Goal: Transaction & Acquisition: Purchase product/service

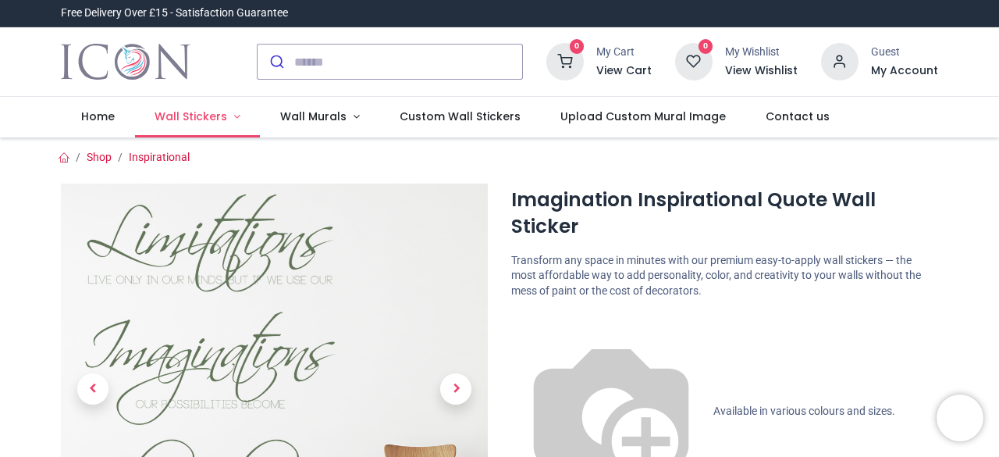
click at [194, 118] on span "Wall Stickers" at bounding box center [191, 117] width 73 height 16
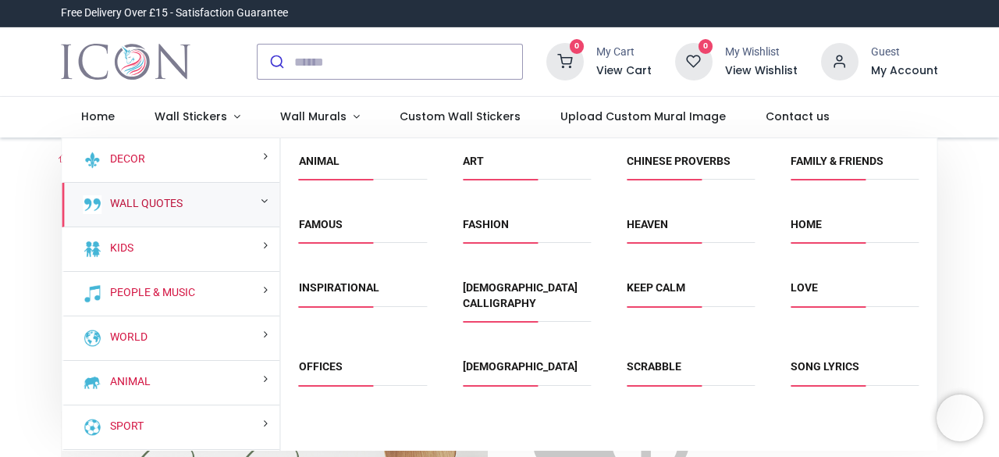
click at [180, 202] on link "Wall Quotes" at bounding box center [143, 204] width 79 height 16
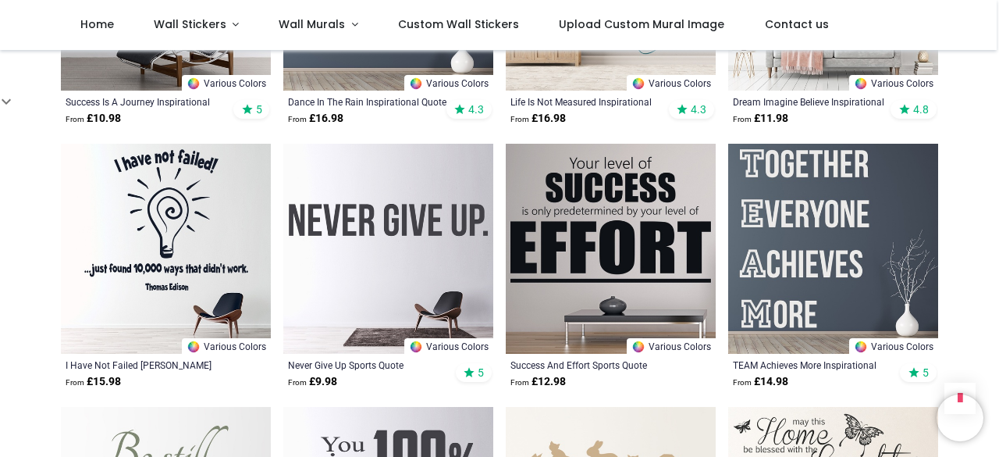
scroll to position [2542, 0]
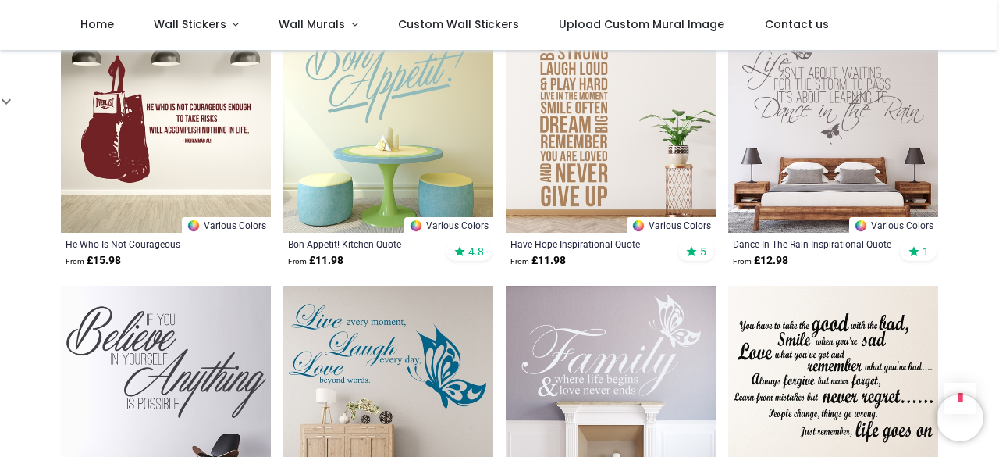
scroll to position [408, 0]
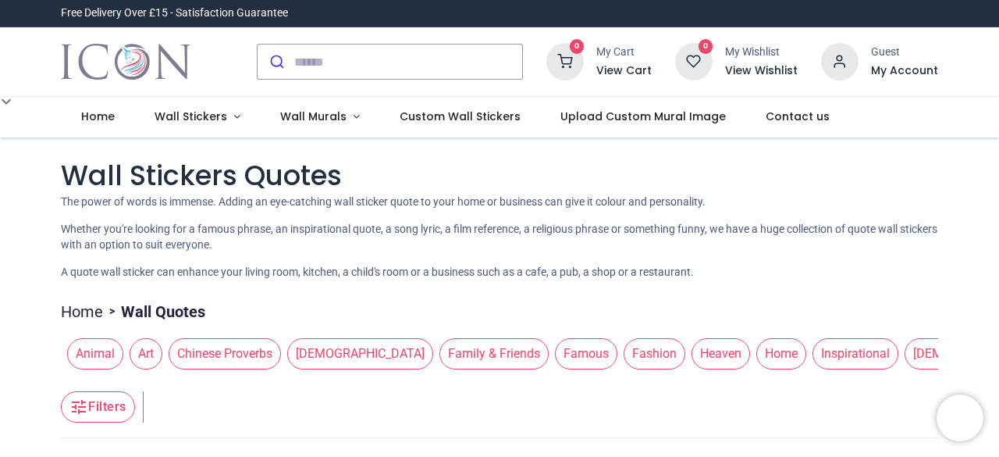
click at [788, 385] on header "Filters Filters" at bounding box center [499, 406] width 877 height 62
click at [555, 350] on span "Famous" at bounding box center [586, 353] width 62 height 31
click at [555, 365] on span "Famous" at bounding box center [586, 353] width 62 height 31
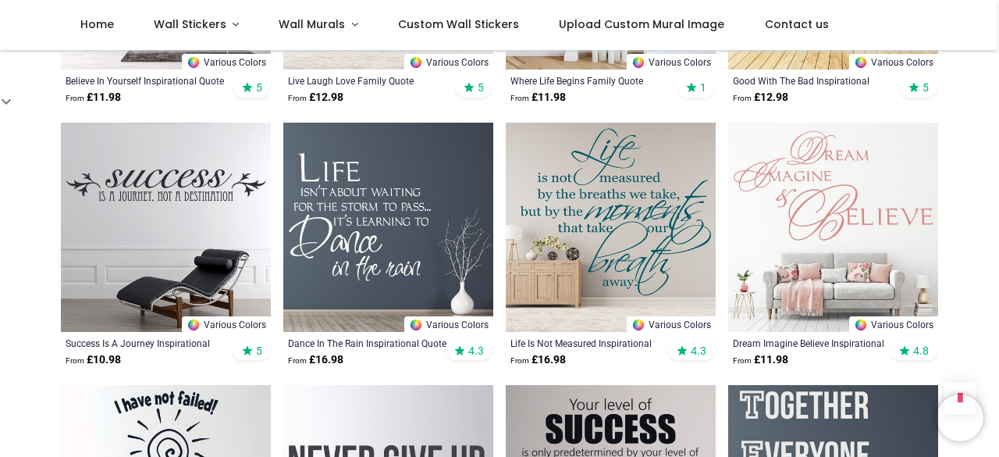
scroll to position [1044, 0]
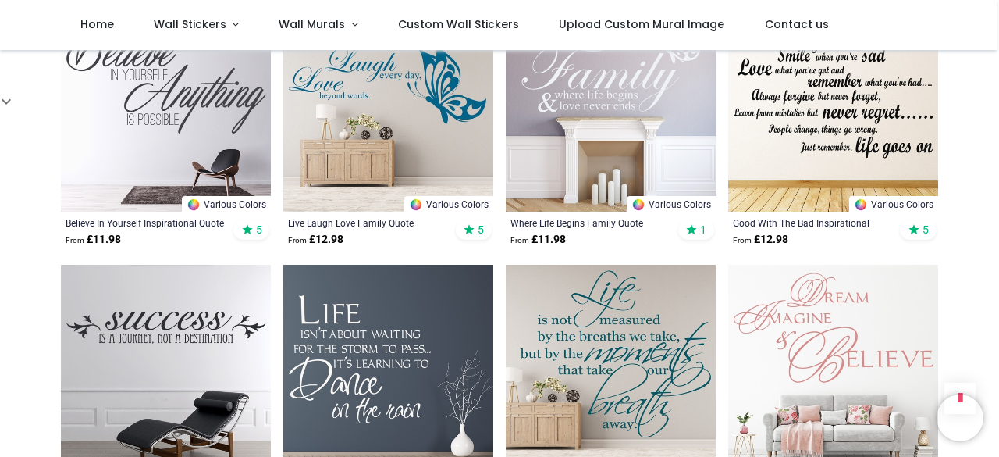
scroll to position [898, 0]
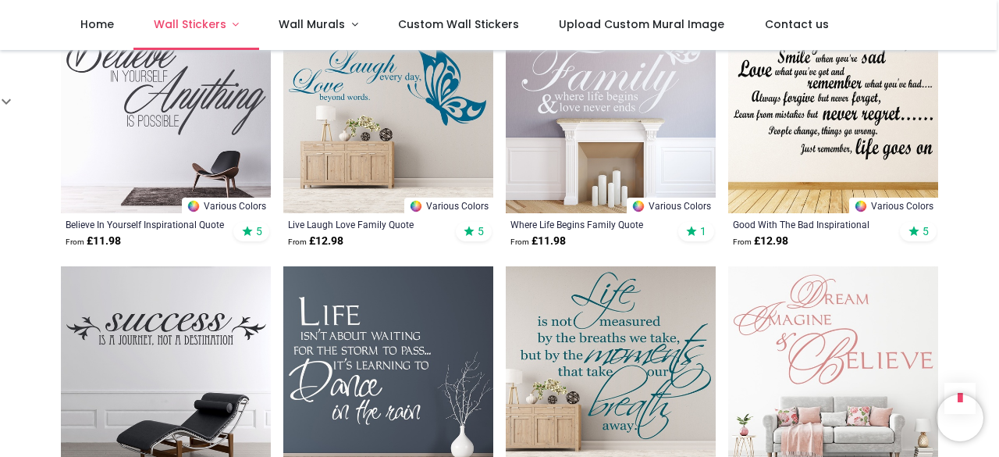
click at [209, 18] on span "Wall Stickers" at bounding box center [190, 24] width 73 height 16
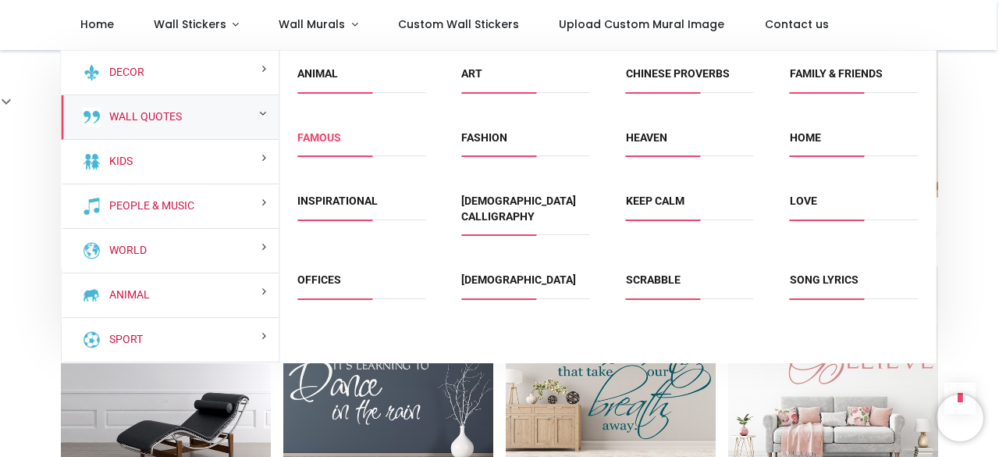
click at [307, 142] on link "Famous" at bounding box center [319, 137] width 44 height 12
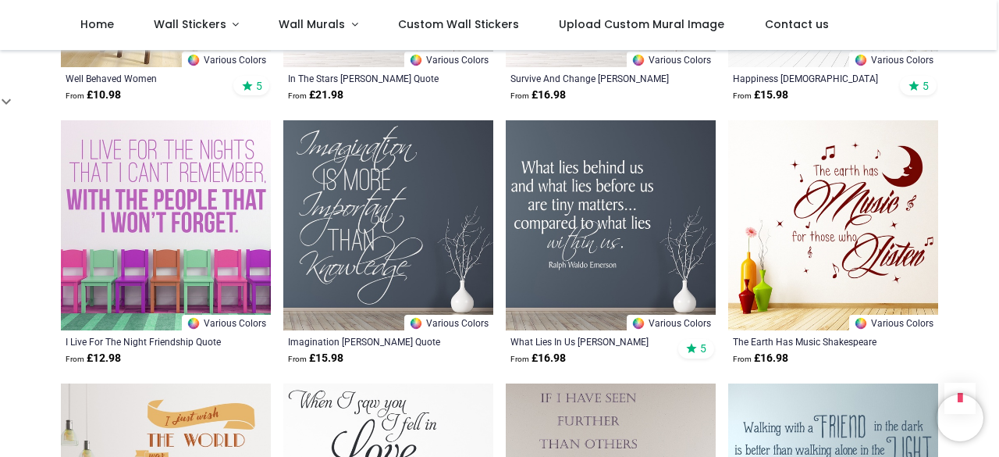
scroll to position [780, 0]
click at [307, 142] on img at bounding box center [388, 226] width 210 height 210
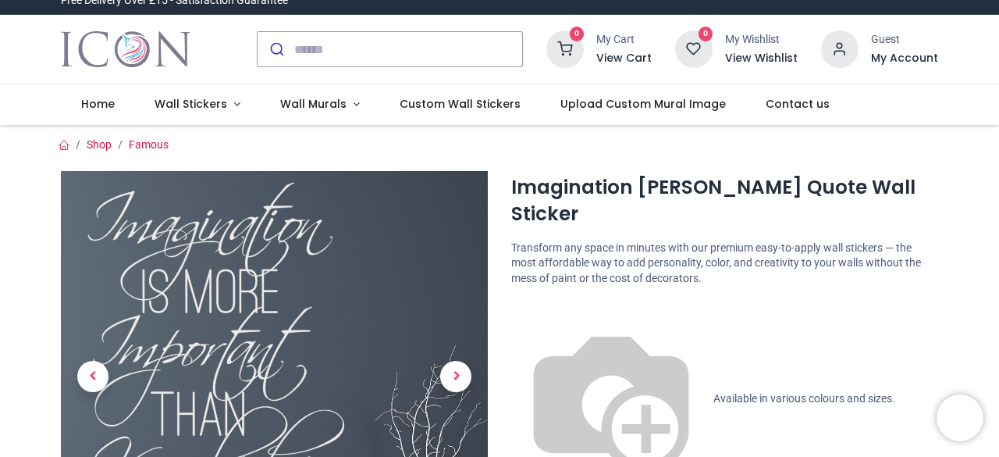
scroll to position [80, 0]
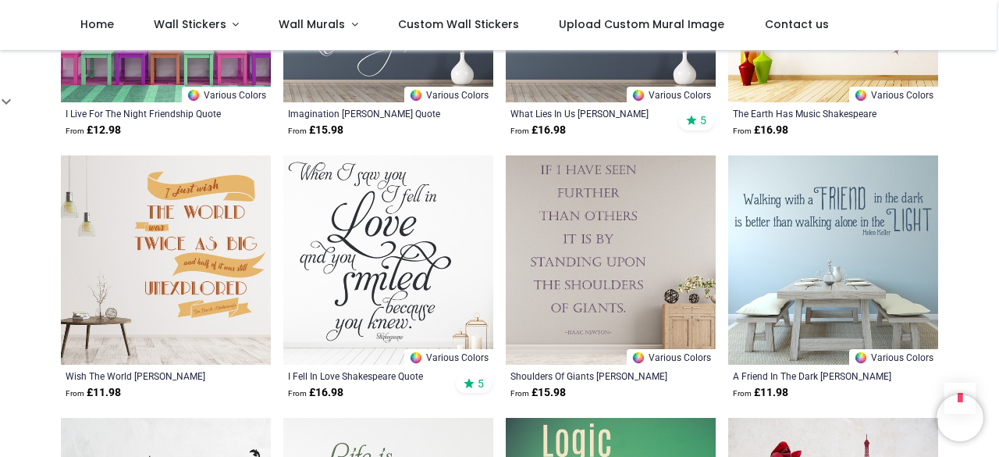
scroll to position [1011, 0]
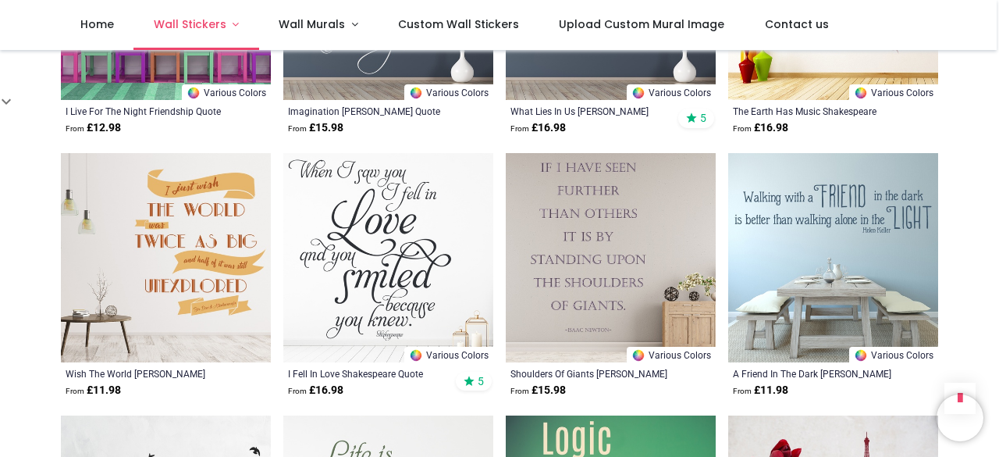
click at [189, 20] on span "Wall Stickers" at bounding box center [190, 24] width 73 height 16
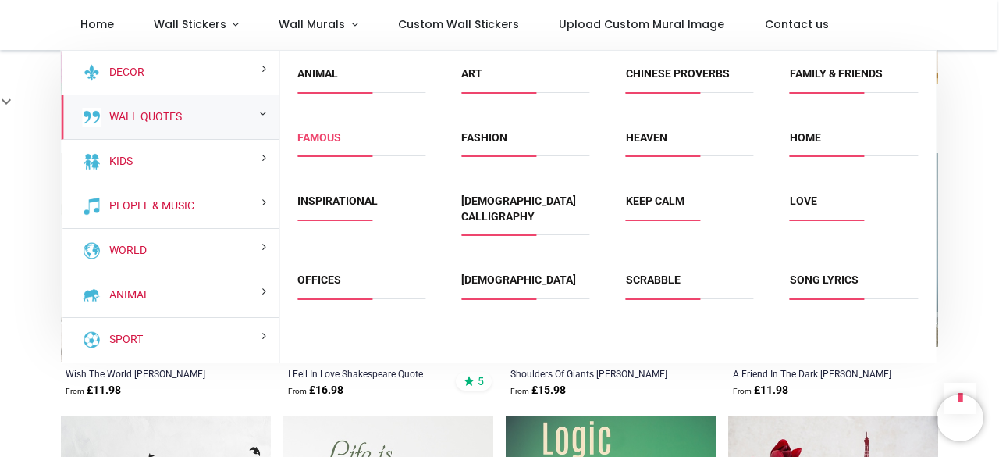
click at [320, 141] on link "Famous" at bounding box center [319, 137] width 44 height 12
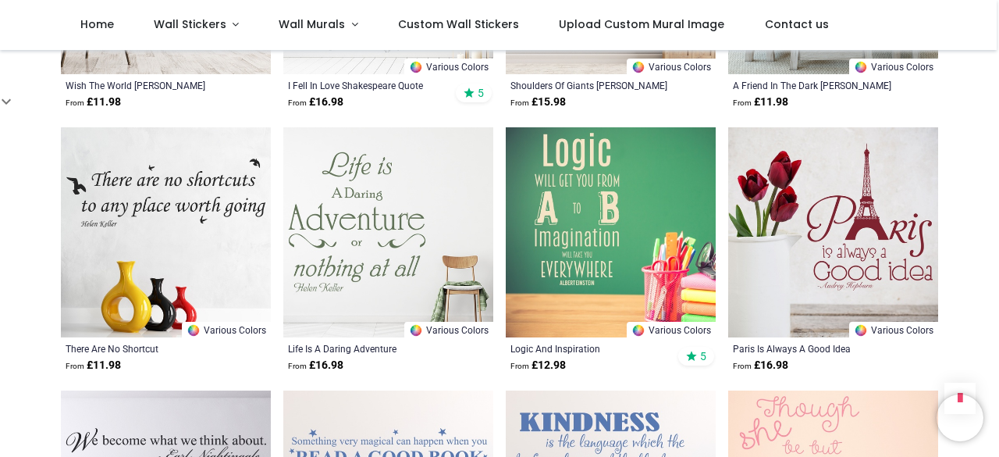
scroll to position [1315, 0]
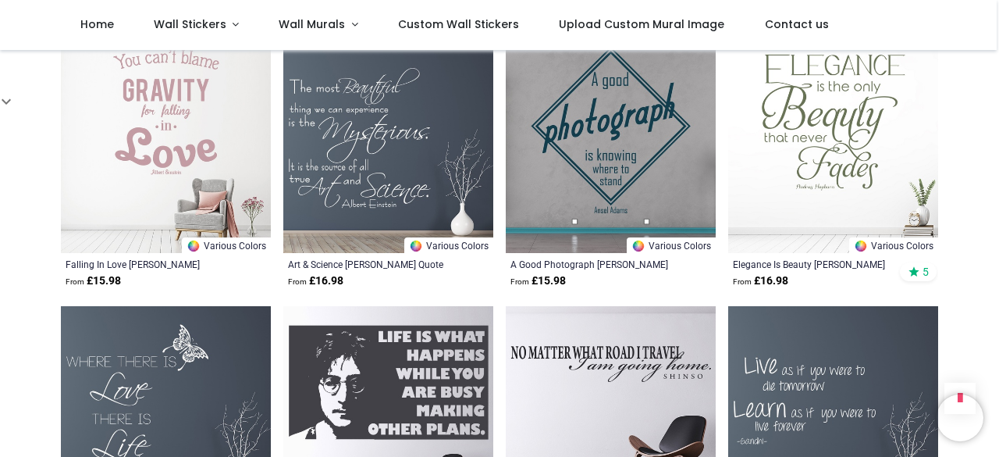
scroll to position [2439, 0]
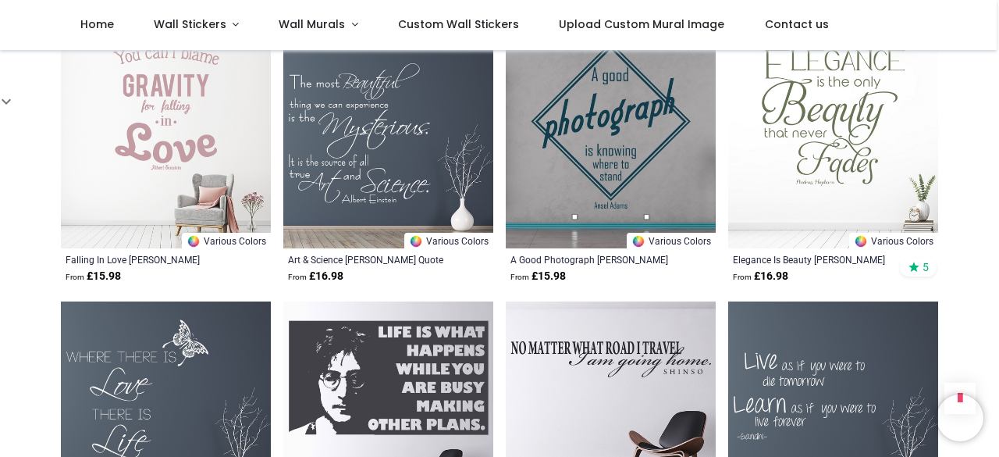
click at [94, 397] on img at bounding box center [166, 406] width 210 height 210
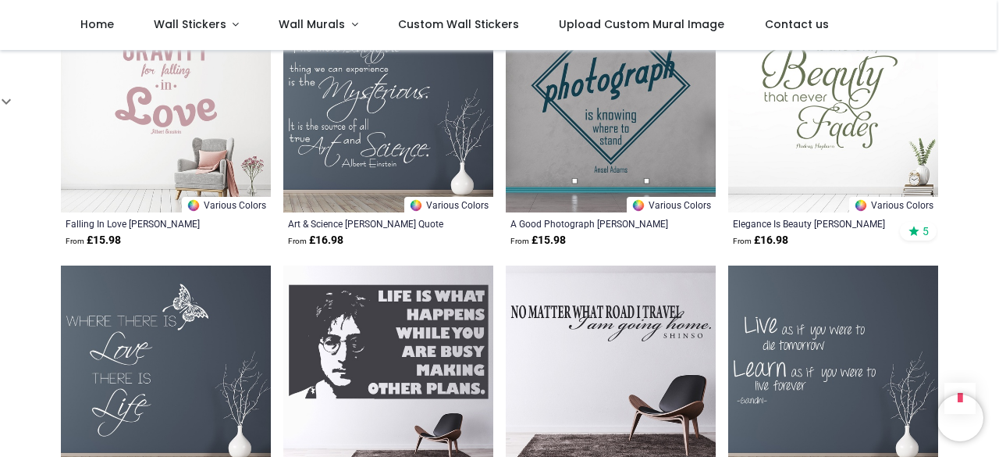
scroll to position [2477, 0]
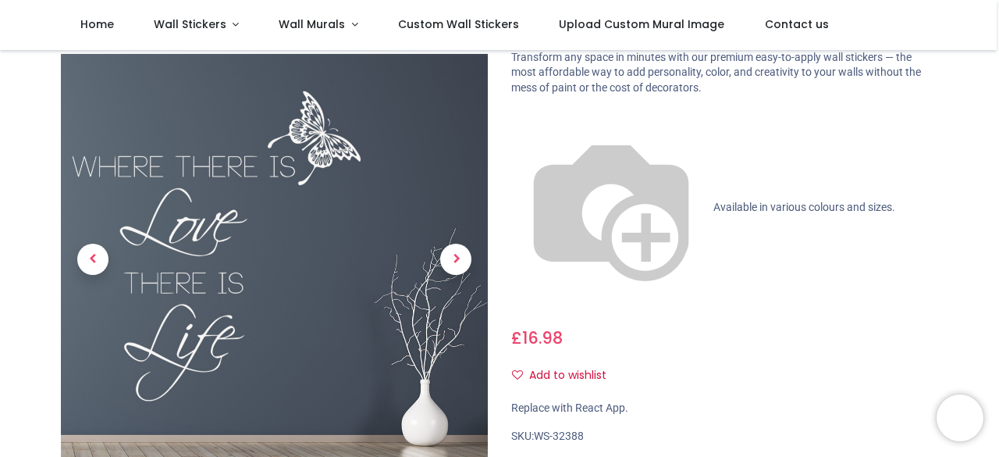
scroll to position [184, 0]
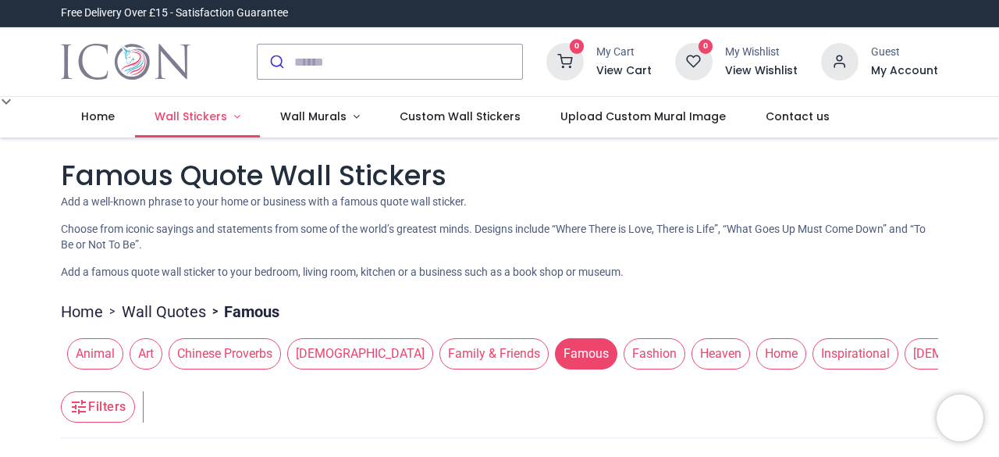
click at [202, 119] on span "Wall Stickers" at bounding box center [191, 117] width 73 height 16
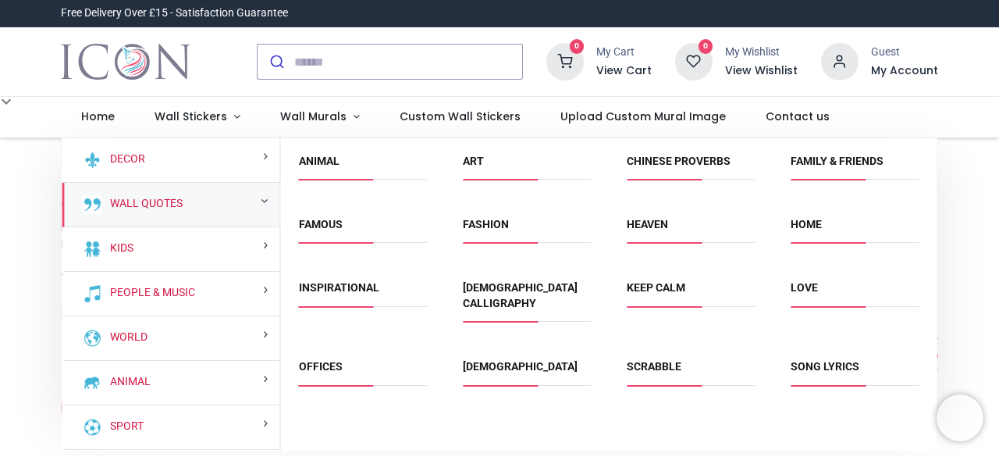
click at [348, 234] on span "Famous" at bounding box center [363, 230] width 128 height 26
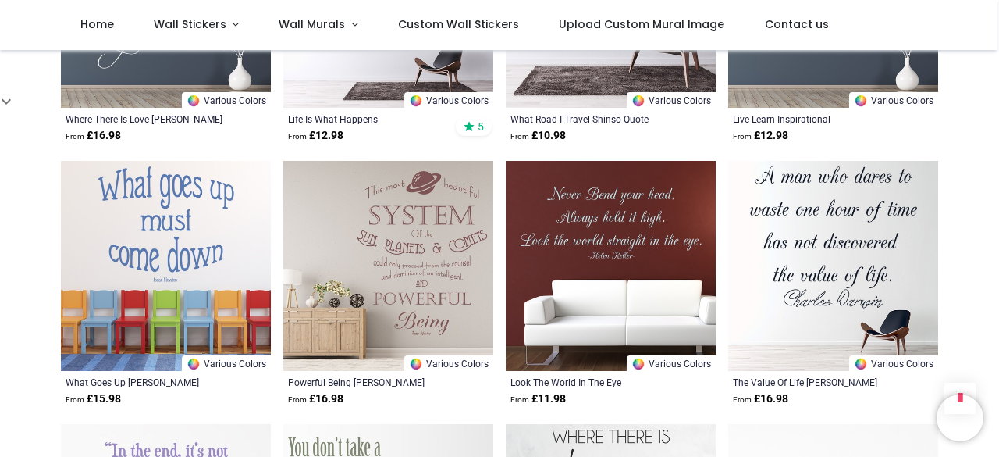
scroll to position [1054, 0]
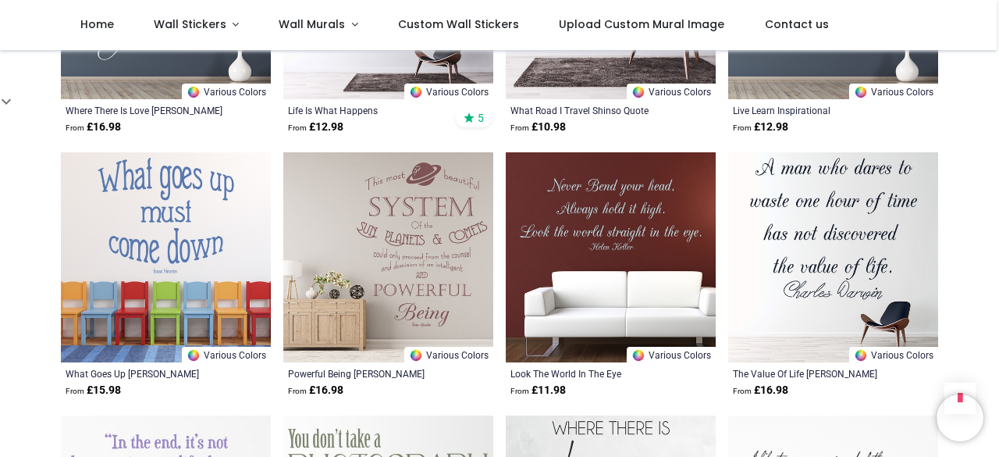
click at [348, 234] on img at bounding box center [388, 257] width 210 height 210
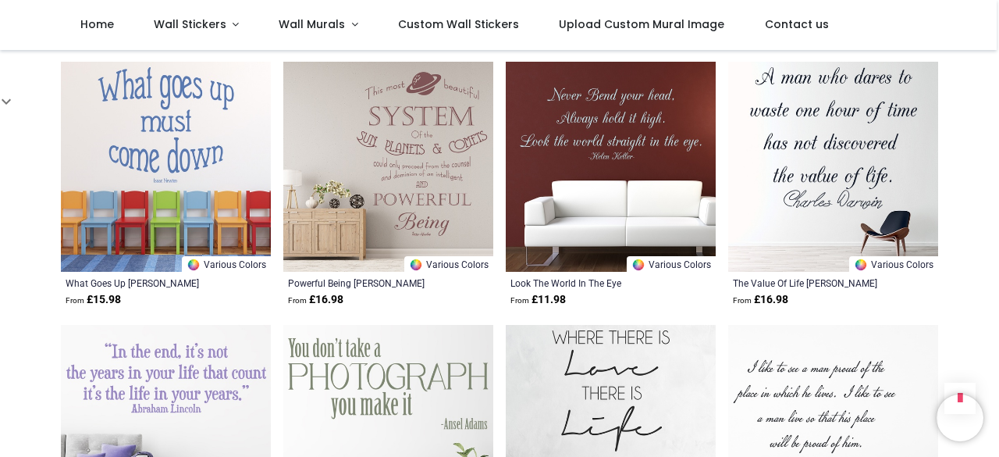
scroll to position [1159, 0]
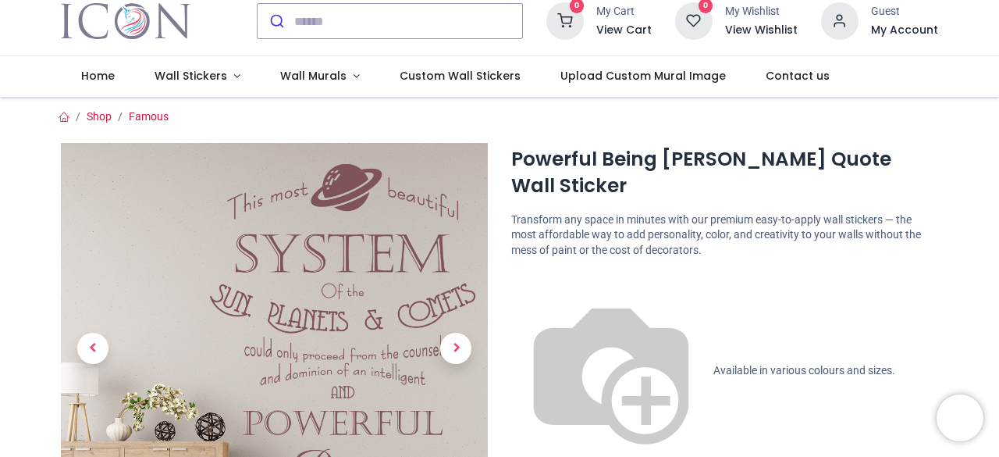
scroll to position [41, 0]
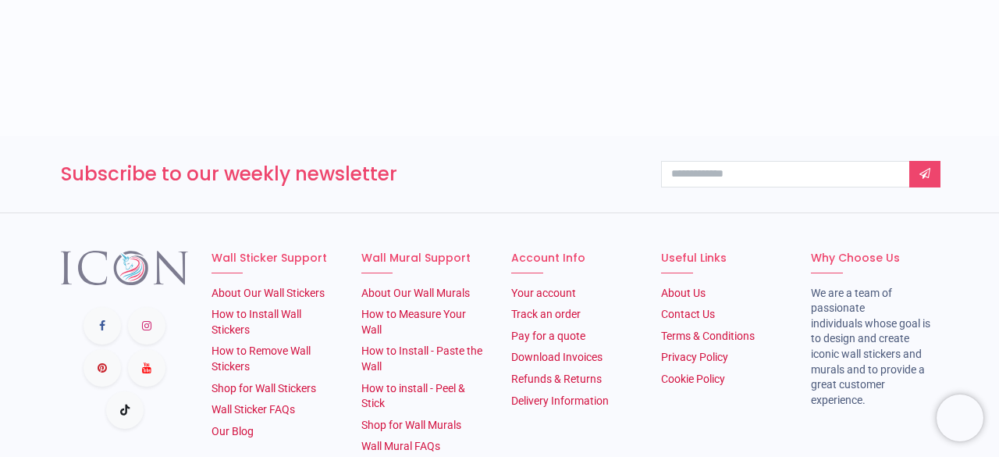
scroll to position [460, 0]
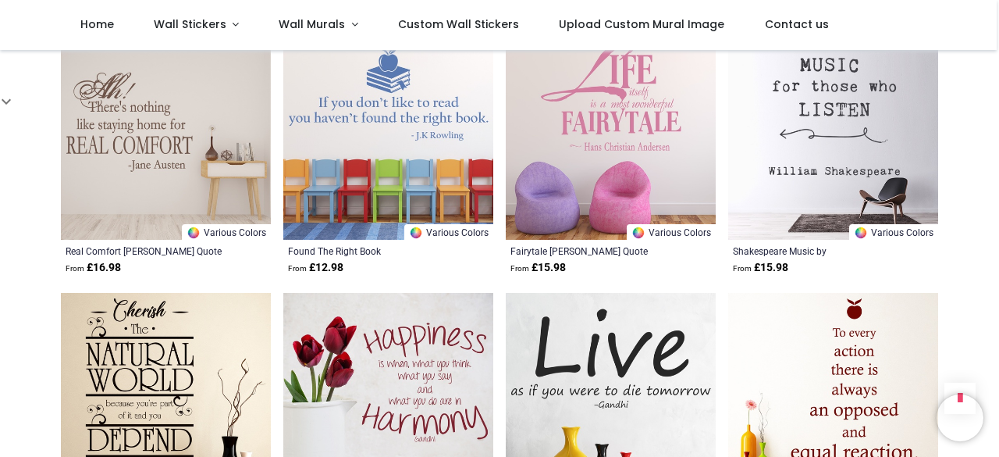
scroll to position [1701, 0]
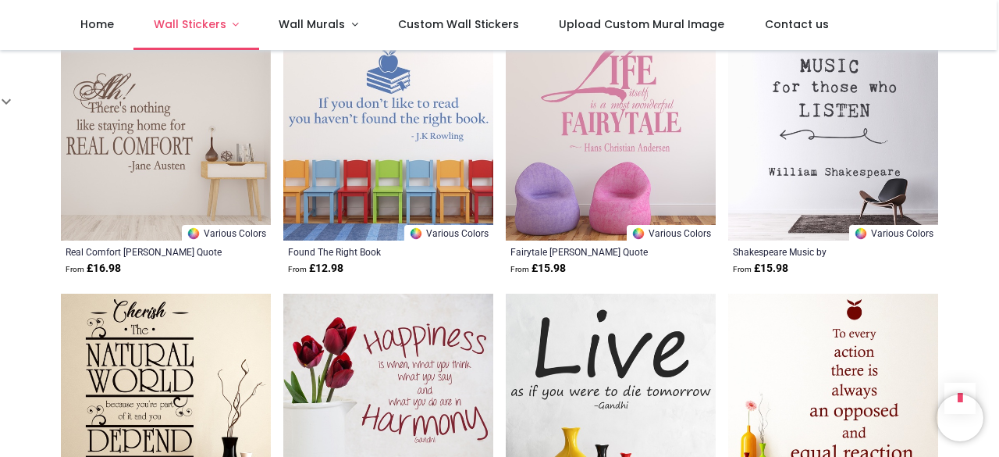
click at [204, 28] on span "Wall Stickers" at bounding box center [190, 24] width 73 height 16
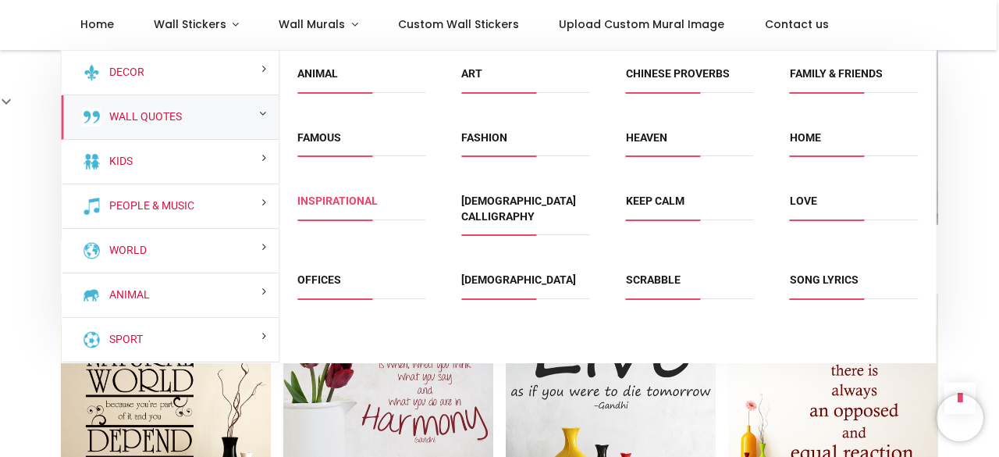
click at [340, 199] on link "Inspirational" at bounding box center [337, 200] width 80 height 12
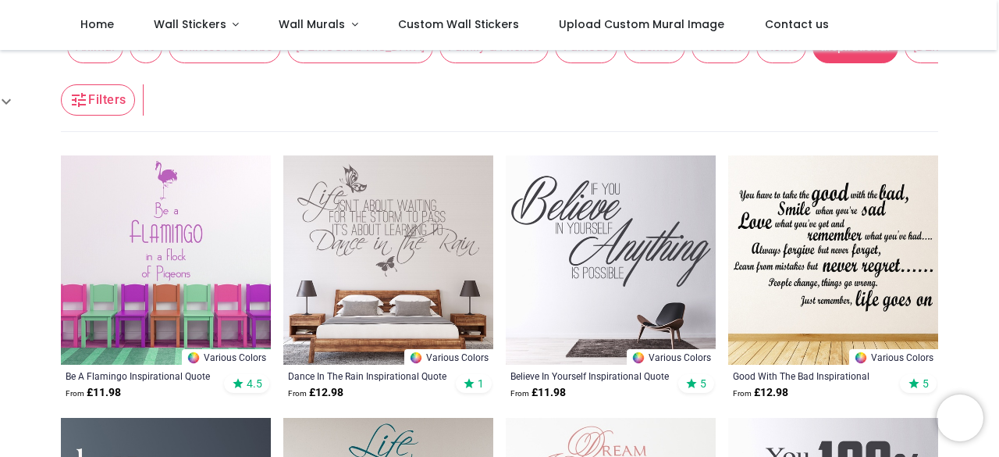
scroll to position [213, 0]
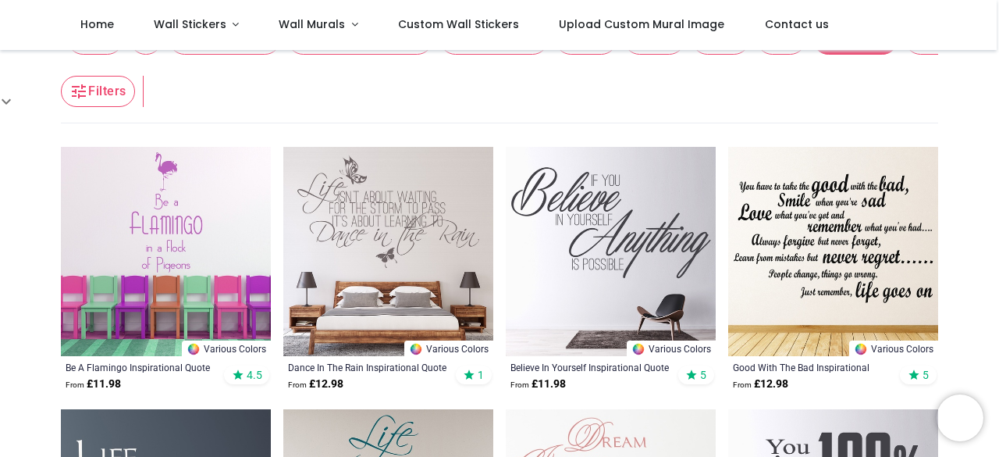
click at [419, 217] on img at bounding box center [388, 252] width 210 height 210
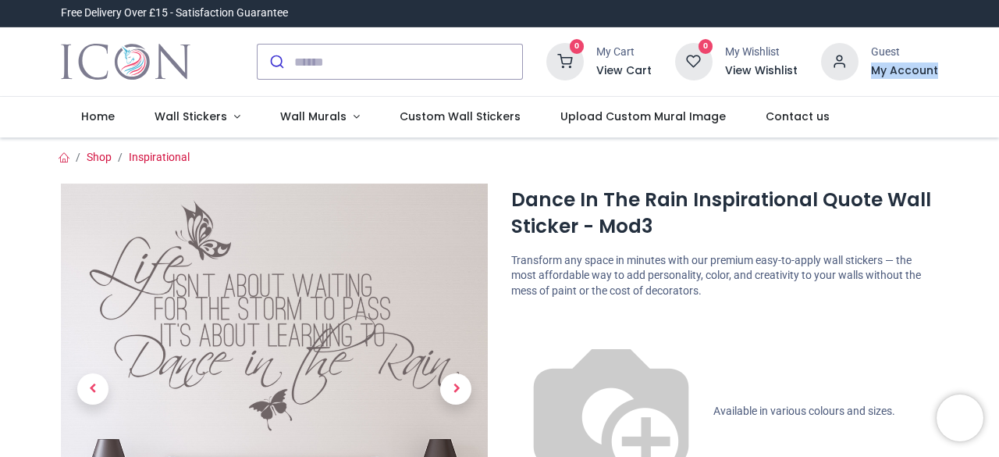
drag, startPoint x: 992, startPoint y: 37, endPoint x: 994, endPoint y: 72, distance: 34.4
click at [994, 72] on div "0 My Cart View Cart 0 Guest" at bounding box center [499, 61] width 999 height 69
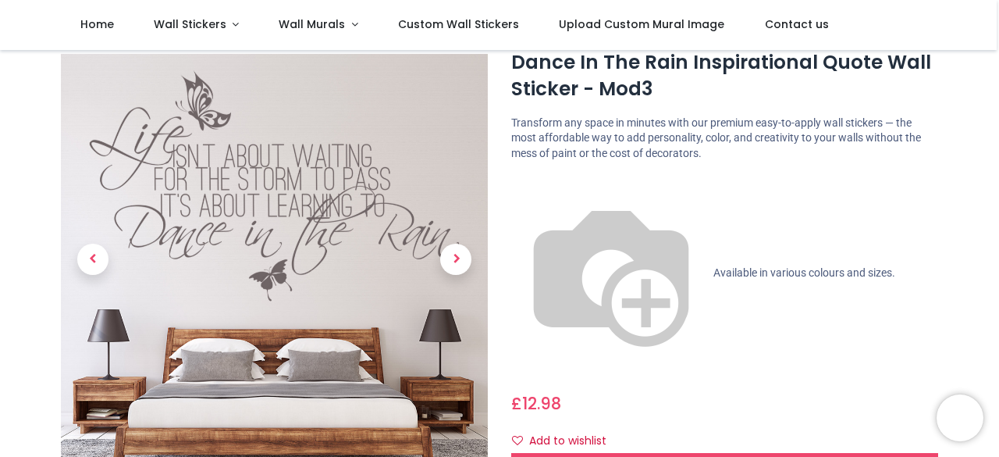
scroll to position [41, 0]
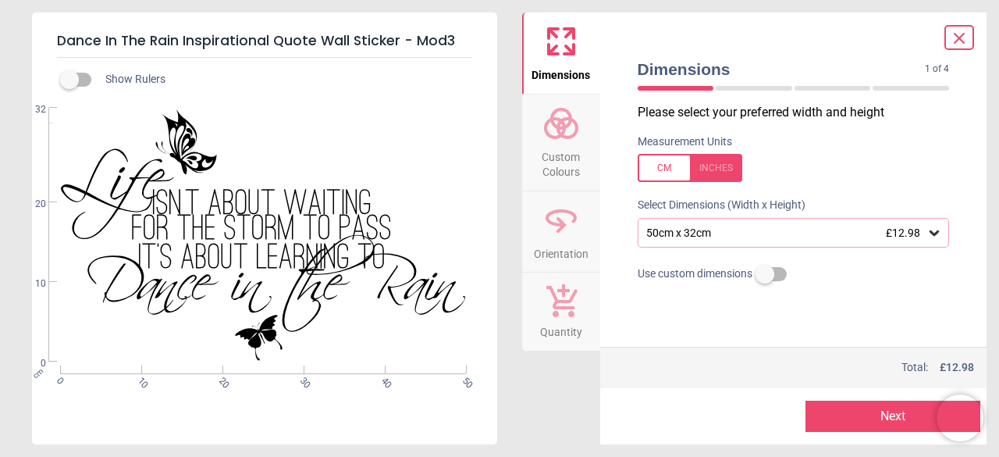
click at [765, 274] on label at bounding box center [765, 274] width 0 height 0
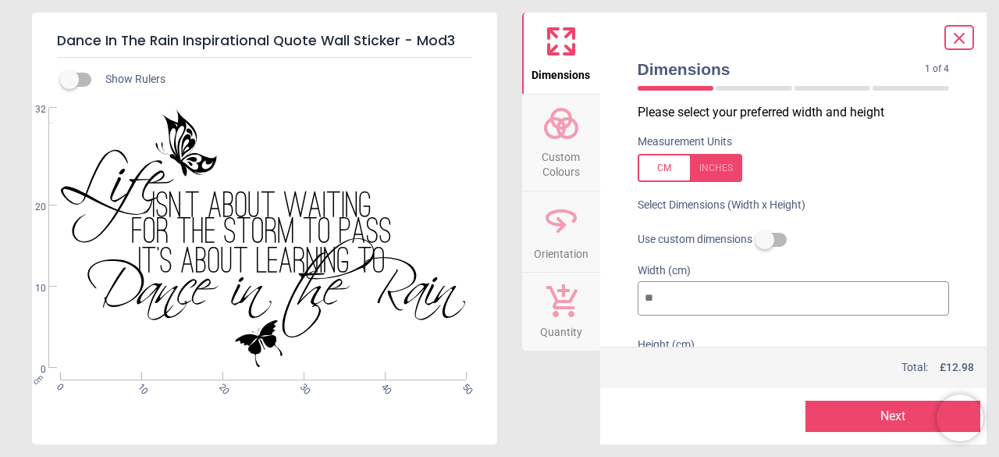
type input "*"
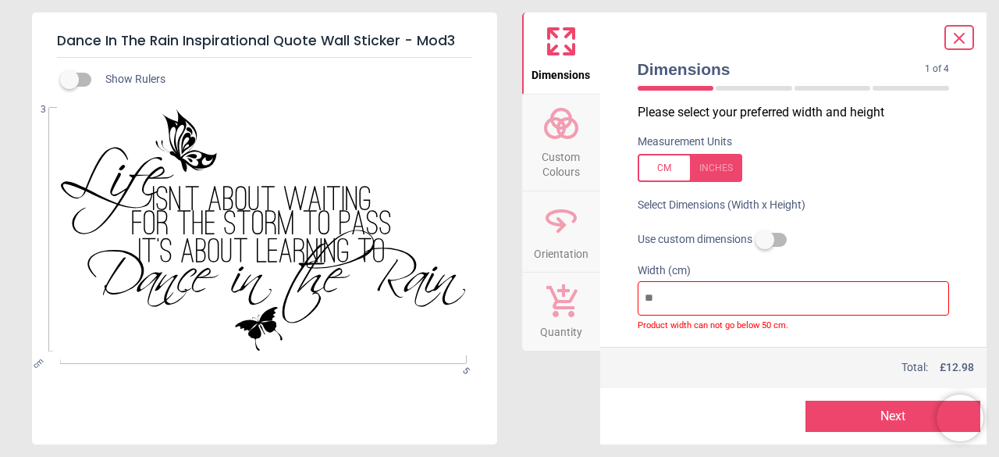
type input "*"
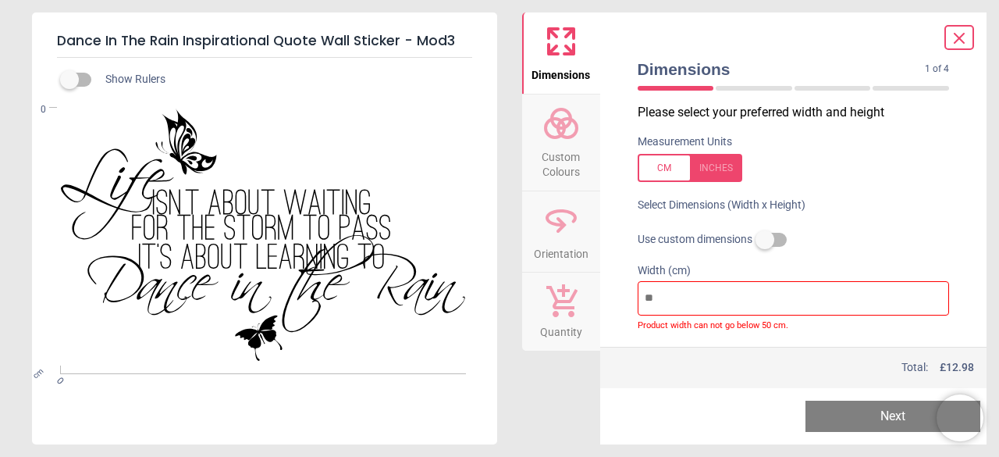
type input "*"
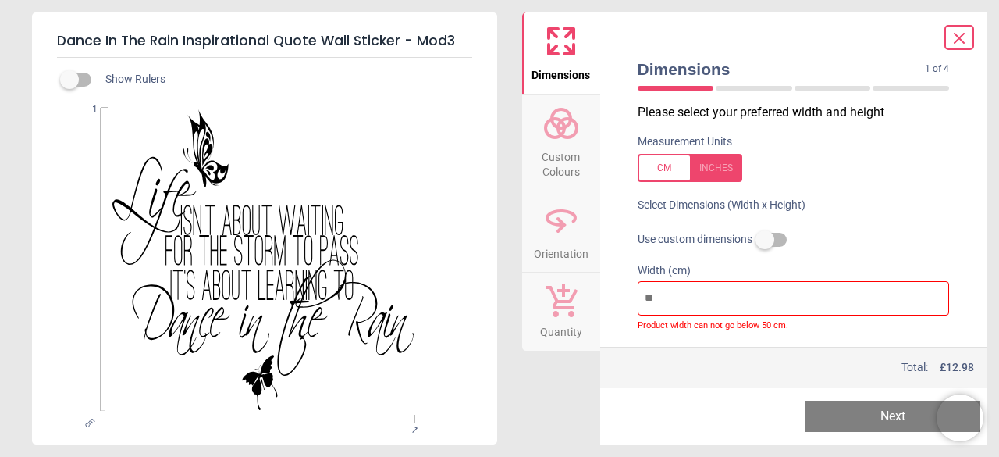
type input "**"
type input "*"
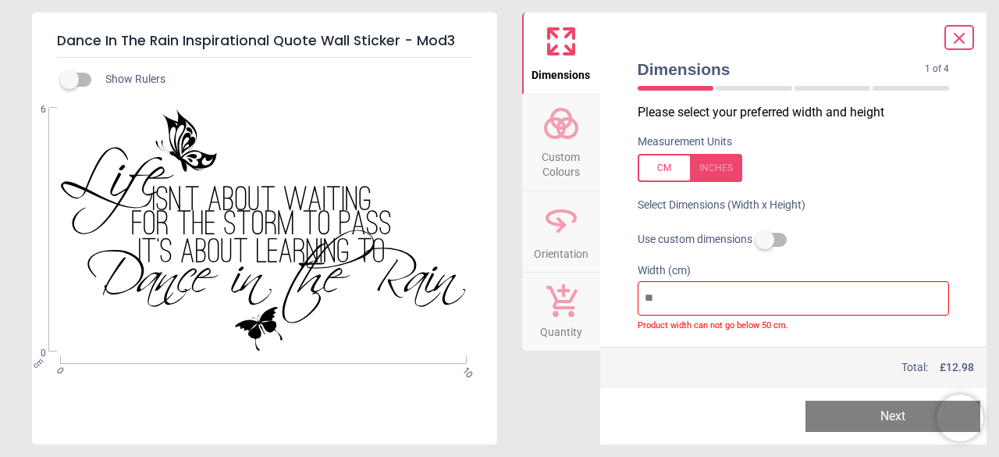
type input "***"
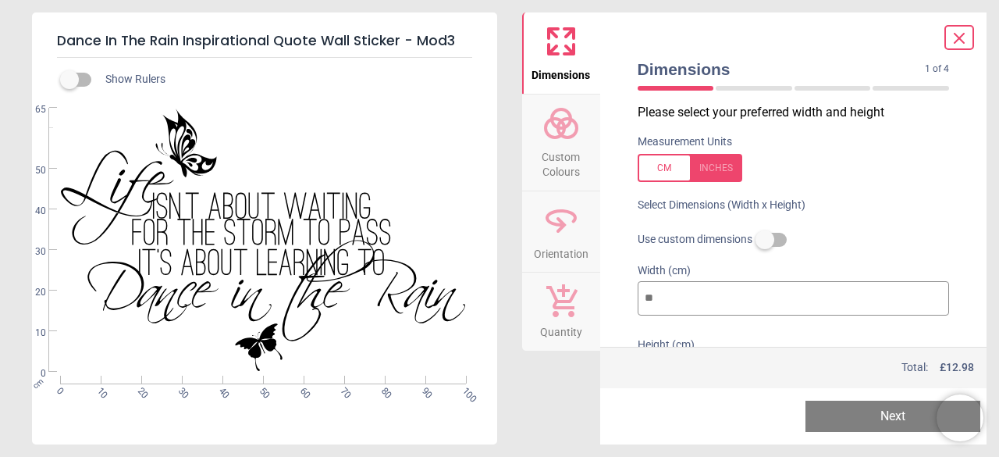
type input "**"
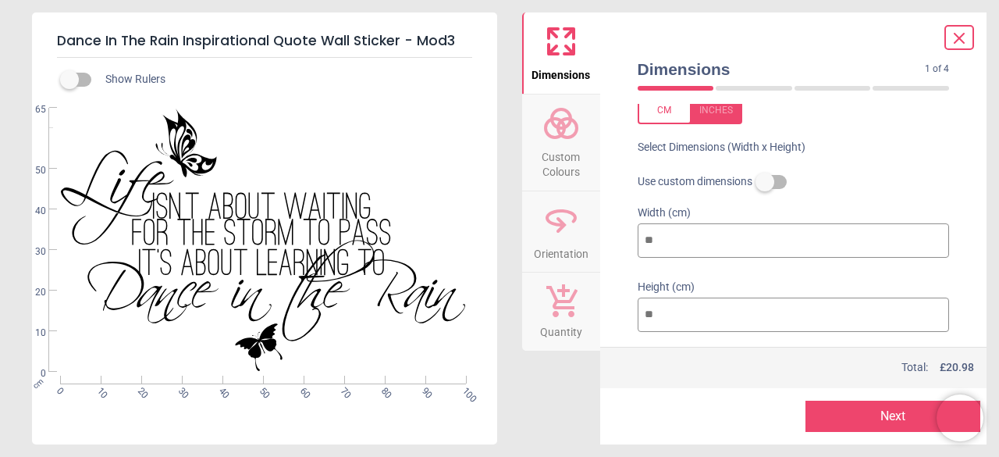
scroll to position [94, 0]
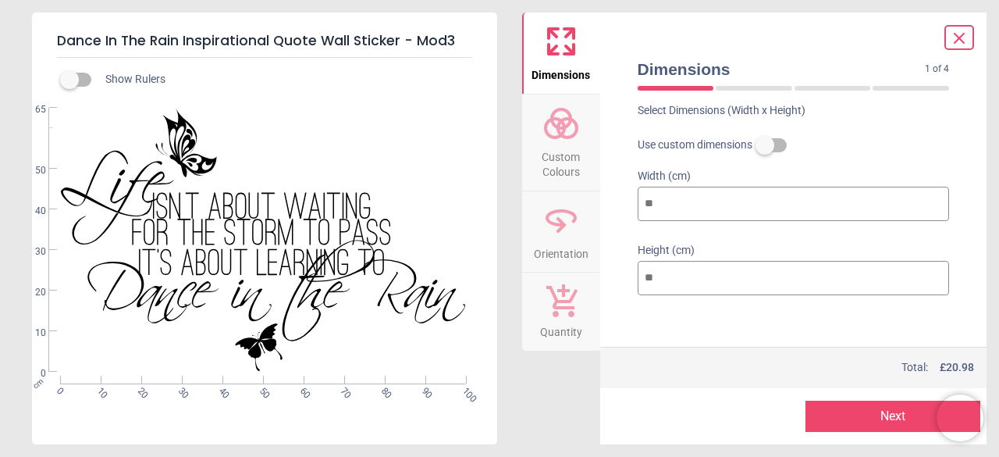
type input "**"
type input "*"
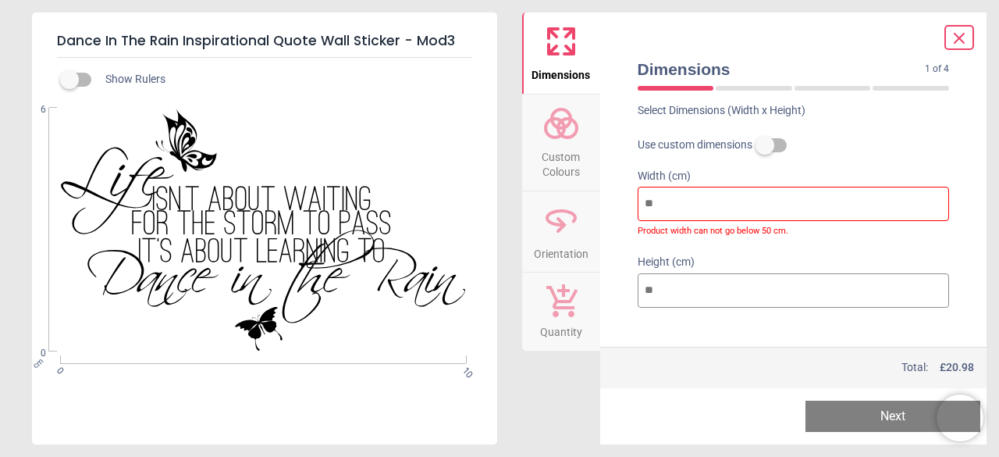
type input "*"
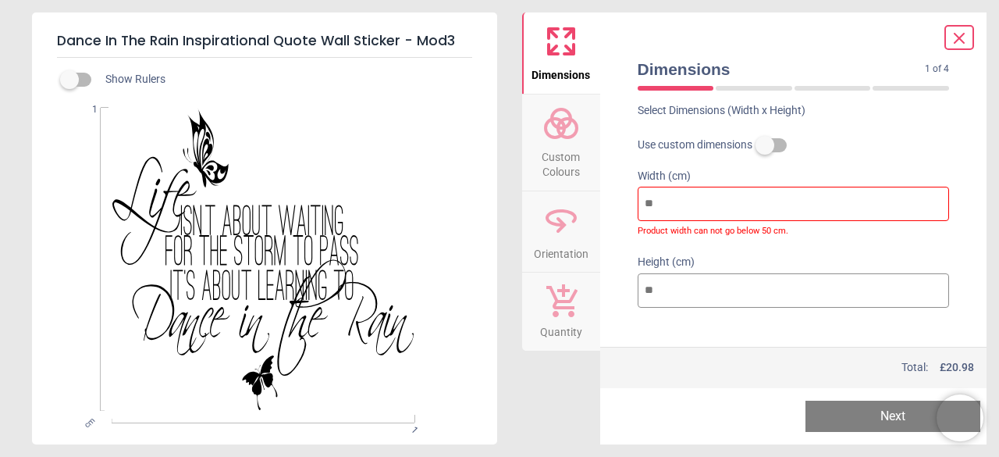
type input "*"
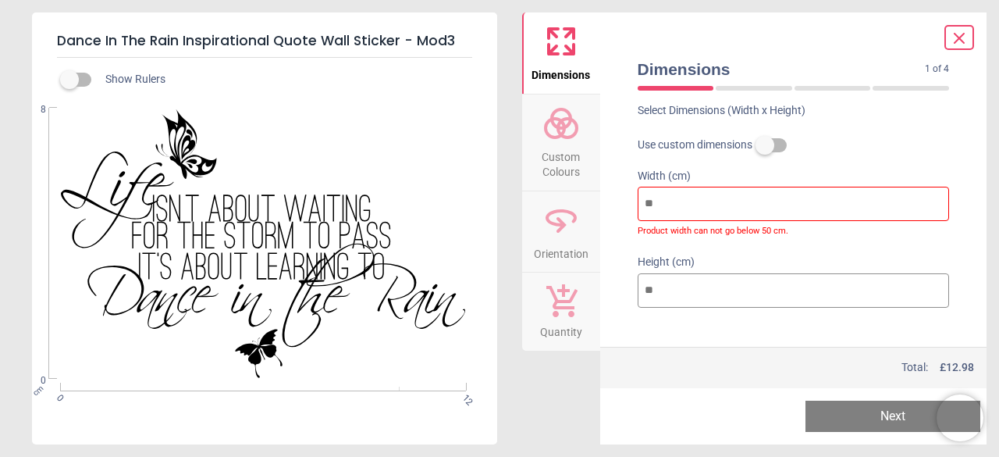
type input "**"
type input "*"
type input "***"
type input "**"
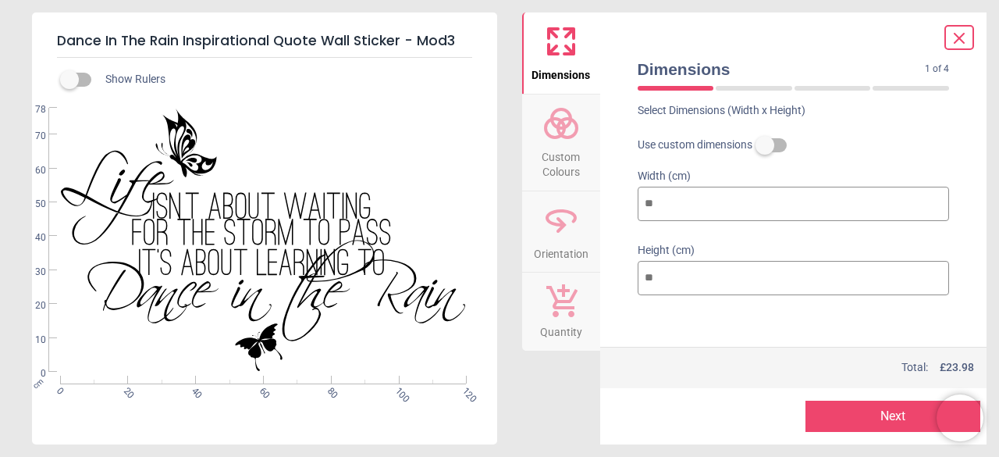
type input "***"
click at [959, 30] on icon at bounding box center [959, 38] width 19 height 19
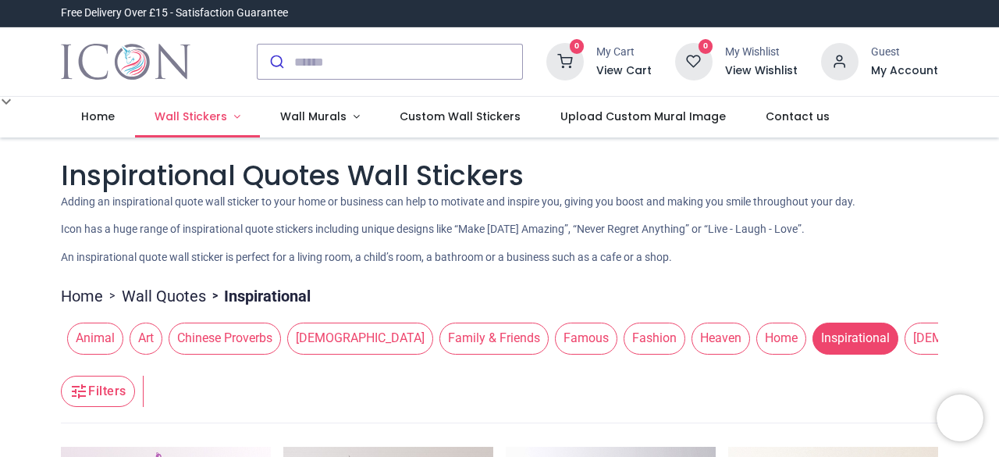
click at [203, 112] on span "Wall Stickers" at bounding box center [191, 117] width 73 height 16
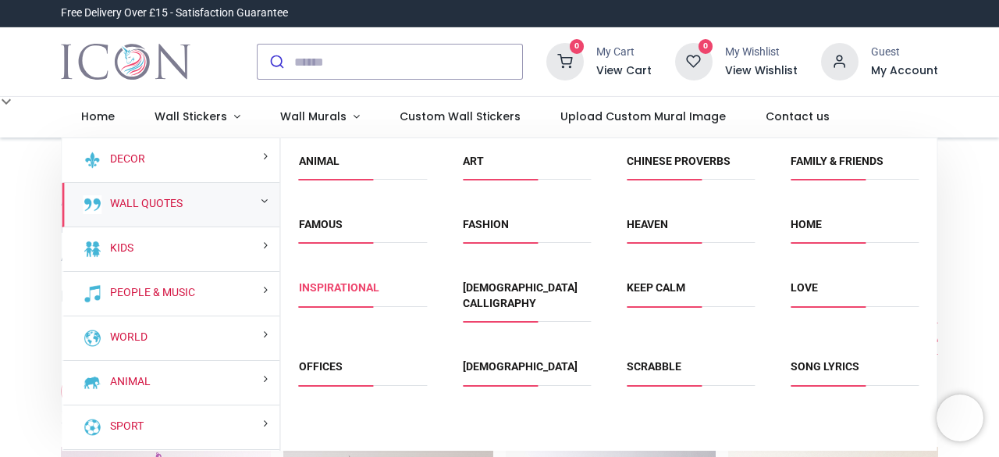
click at [362, 286] on link "Inspirational" at bounding box center [339, 287] width 80 height 12
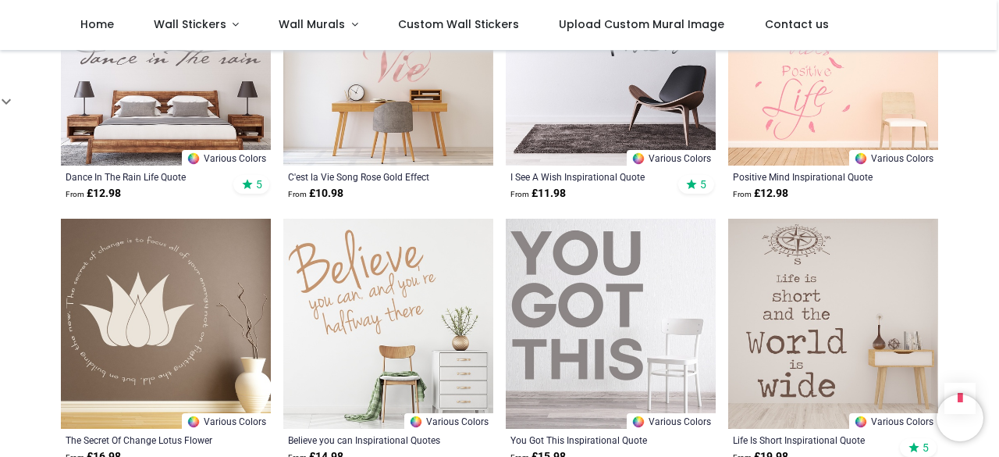
scroll to position [1720, 0]
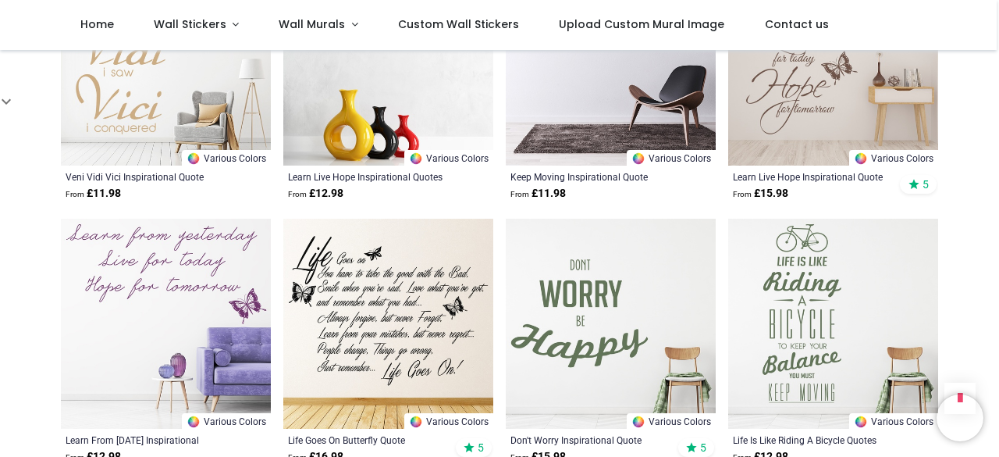
scroll to position [3037, 0]
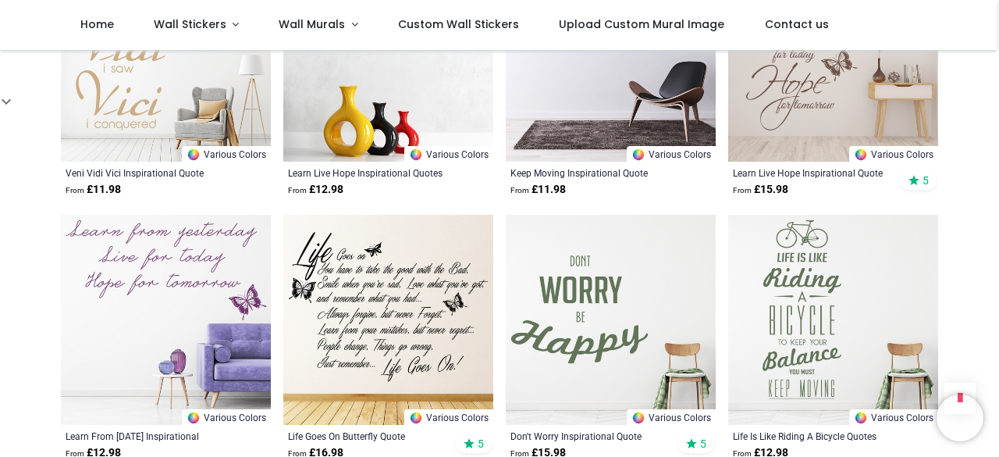
click at [336, 293] on img at bounding box center [388, 320] width 210 height 210
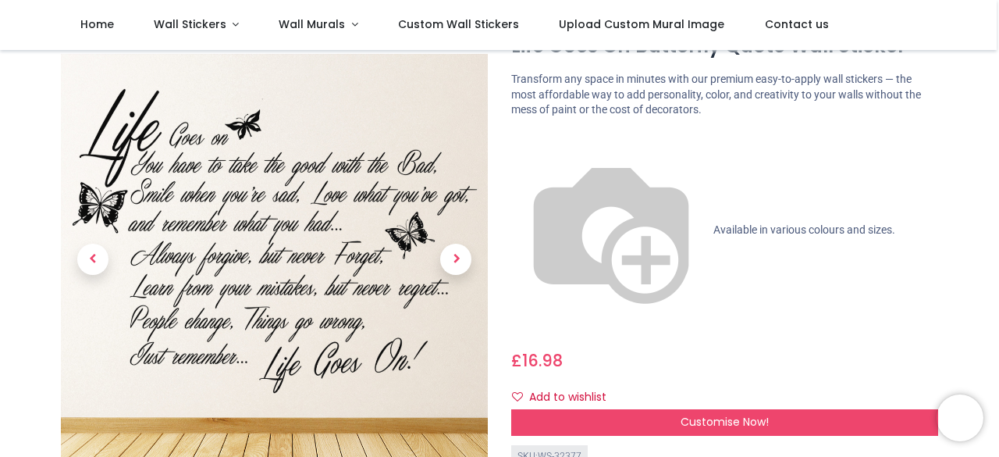
scroll to position [68, 0]
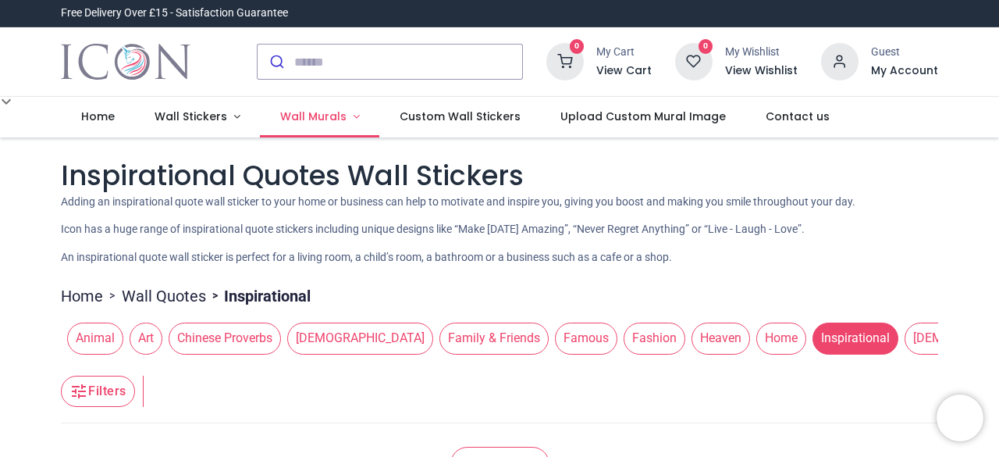
click at [310, 119] on span "Wall Murals" at bounding box center [313, 117] width 66 height 16
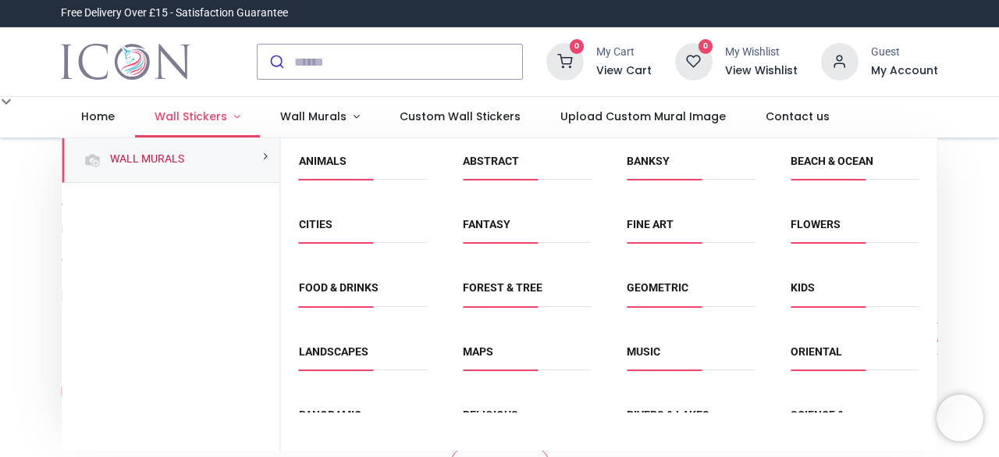
click at [227, 113] on link "Wall Stickers" at bounding box center [198, 117] width 126 height 41
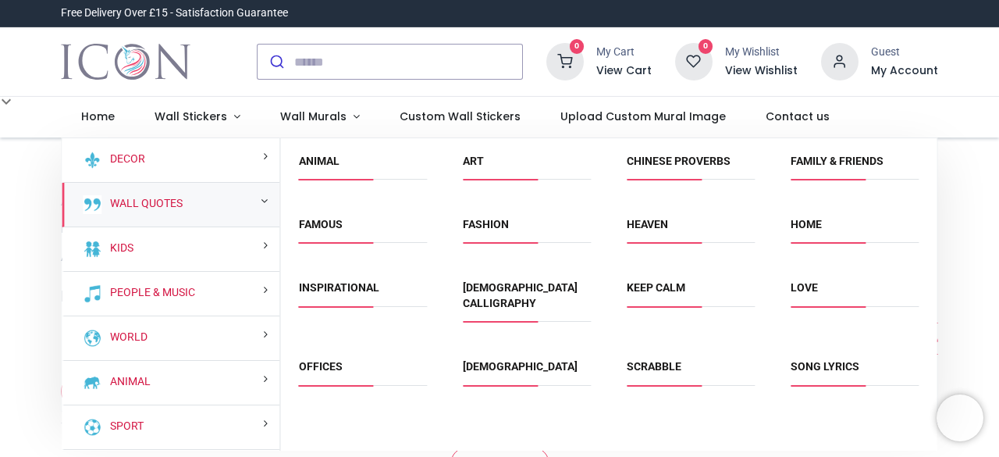
click at [162, 192] on div "Wall Quotes" at bounding box center [171, 205] width 218 height 44
click at [197, 201] on div "Wall Quotes" at bounding box center [171, 205] width 218 height 44
click at [340, 287] on link "Inspirational" at bounding box center [339, 287] width 80 height 12
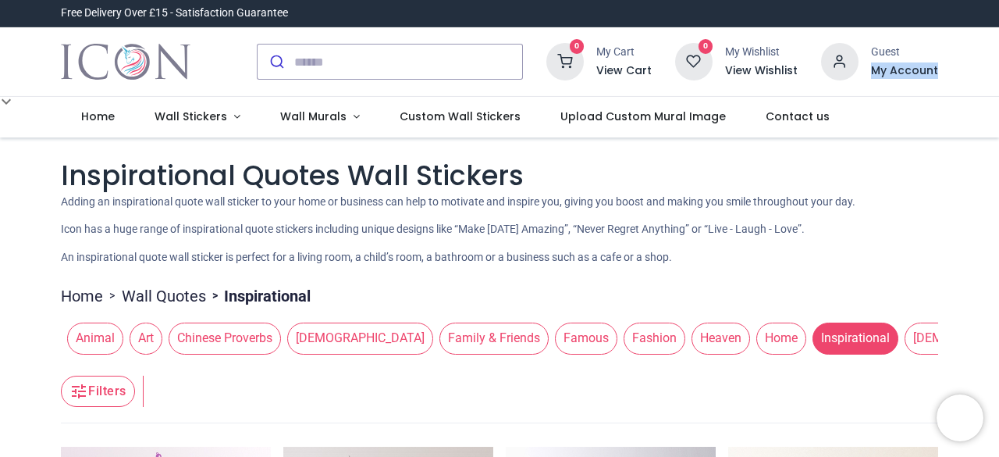
drag, startPoint x: 996, startPoint y: 55, endPoint x: 998, endPoint y: 95, distance: 39.9
click at [998, 95] on div "Login • Register Home Wall Stickers" at bounding box center [499, 228] width 999 height 457
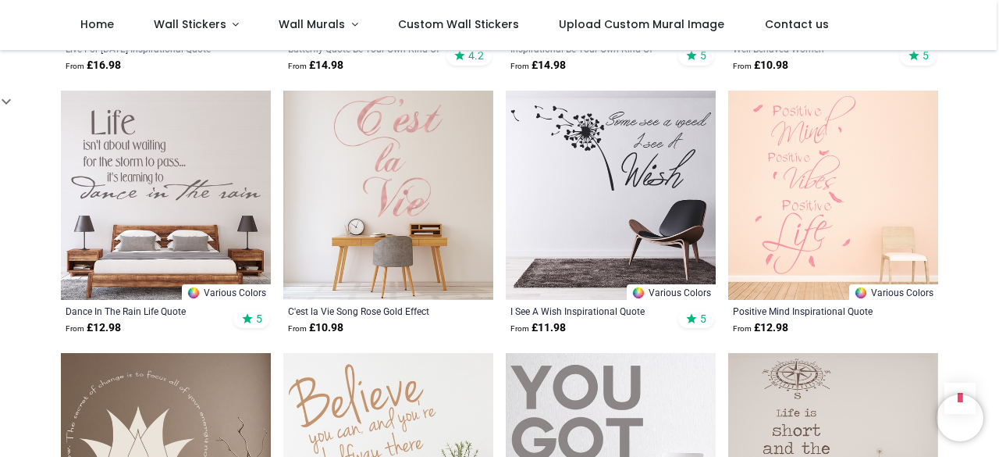
scroll to position [1705, 0]
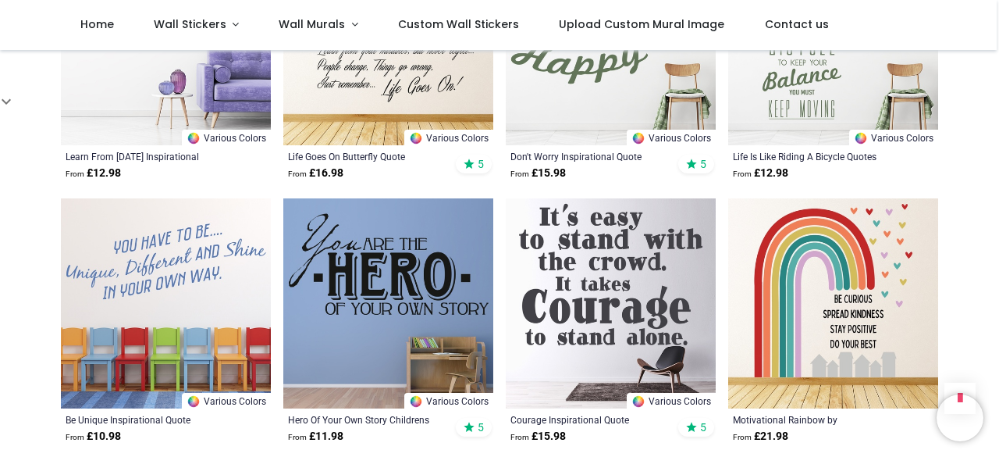
scroll to position [3320, 0]
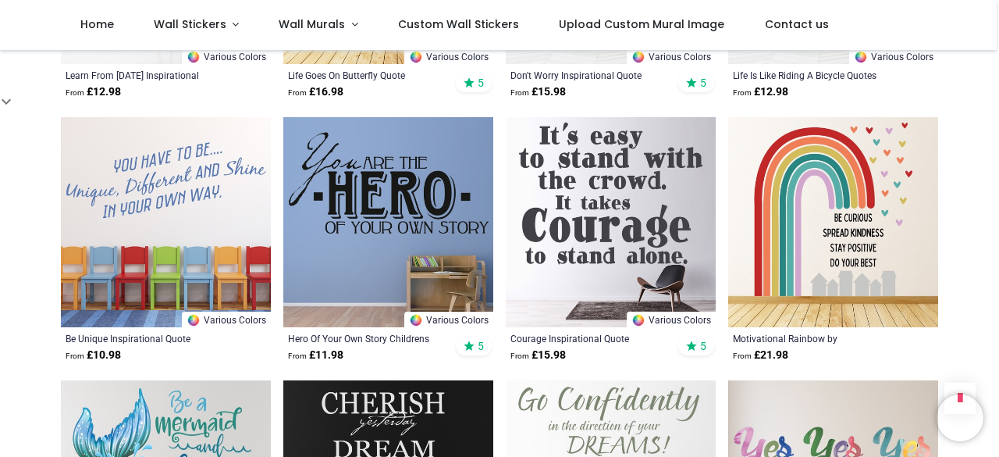
drag, startPoint x: 996, startPoint y: 446, endPoint x: 998, endPoint y: 464, distance: 18.1
click at [998, 456] on html "Login • Register Home Wall Stickers" at bounding box center [499, 228] width 999 height 457
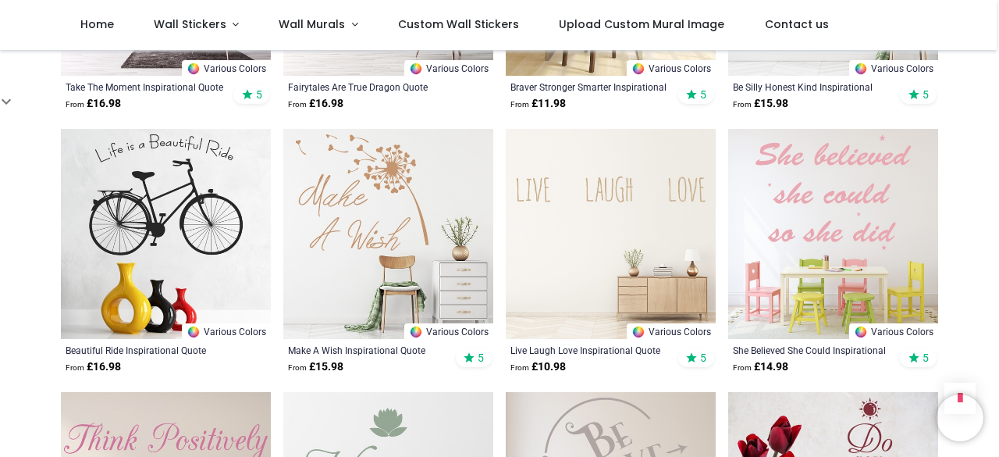
scroll to position [4683, 0]
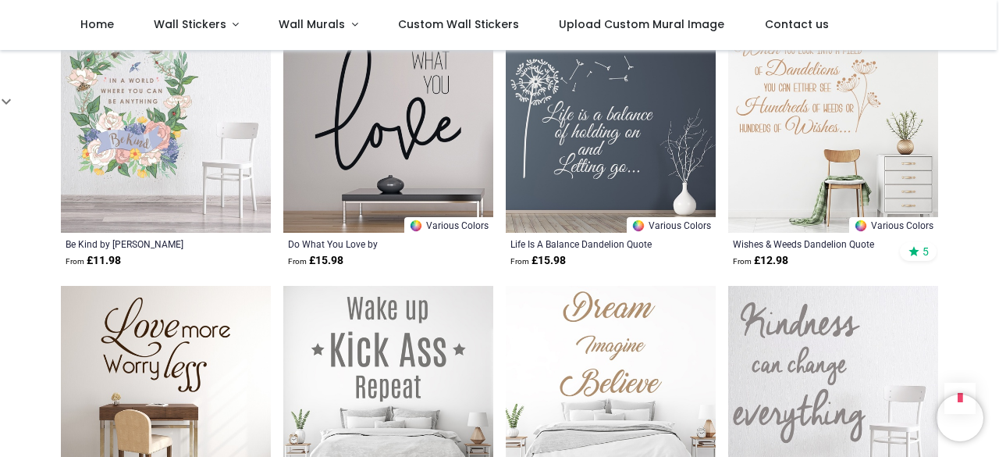
scroll to position [7201, 0]
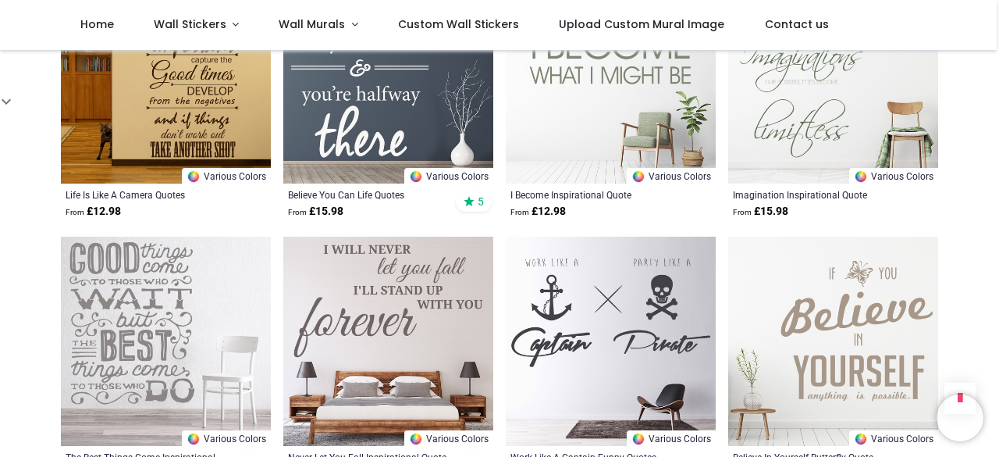
scroll to position [9594, 0]
